Goal: Complete application form

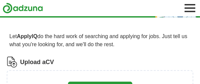
scroll to position [34, 0]
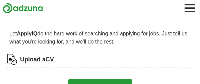
click at [32, 58] on label "Upload a CV" at bounding box center [37, 59] width 34 height 9
click at [0, 0] on input "Upload a CV" at bounding box center [0, 0] width 0 height 0
click at [36, 58] on label "Upload a CV" at bounding box center [37, 59] width 34 height 9
click at [0, 0] on input "Upload a CV" at bounding box center [0, 0] width 0 height 0
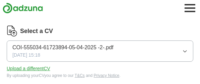
scroll to position [67, 0]
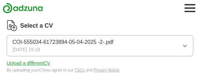
click at [64, 42] on span "COI-555034-61723894-05-04-2025 -2-.pdf" at bounding box center [62, 42] width 101 height 8
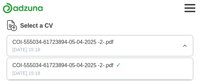
click at [64, 42] on span "COI-555034-61723894-05-04-2025 -2-.pdf" at bounding box center [62, 42] width 101 height 8
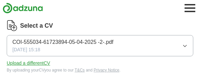
click at [64, 42] on span "COI-555034-61723894-05-04-2025 -2-.pdf" at bounding box center [62, 42] width 101 height 8
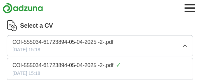
click at [64, 42] on span "COI-555034-61723894-05-04-2025 -2-.pdf" at bounding box center [62, 42] width 101 height 8
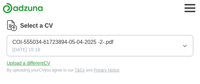
click at [46, 25] on label "Select a CV" at bounding box center [36, 25] width 33 height 9
